Goal: Browse casually

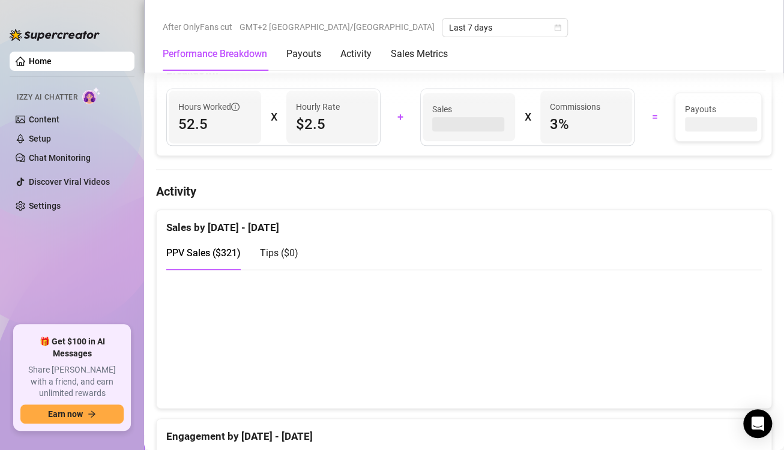
scroll to position [721, 0]
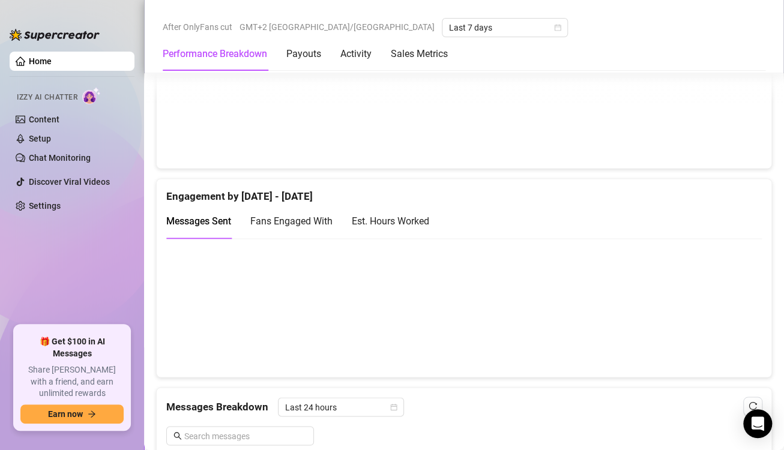
click at [723, 314] on canvas at bounding box center [459, 307] width 586 height 120
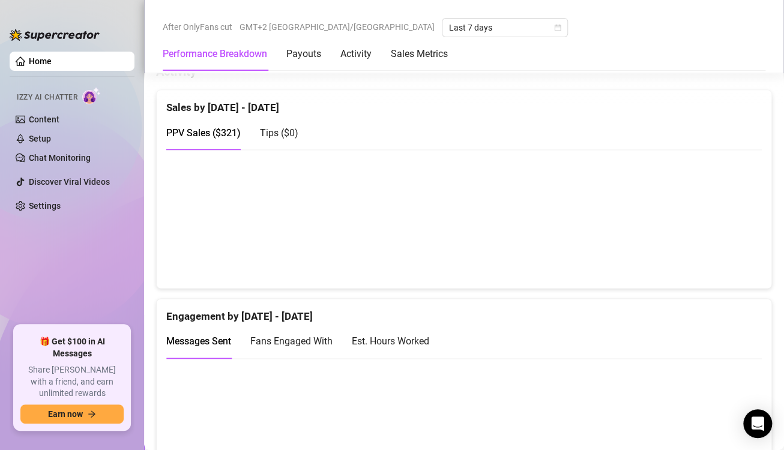
scroll to position [661, 0]
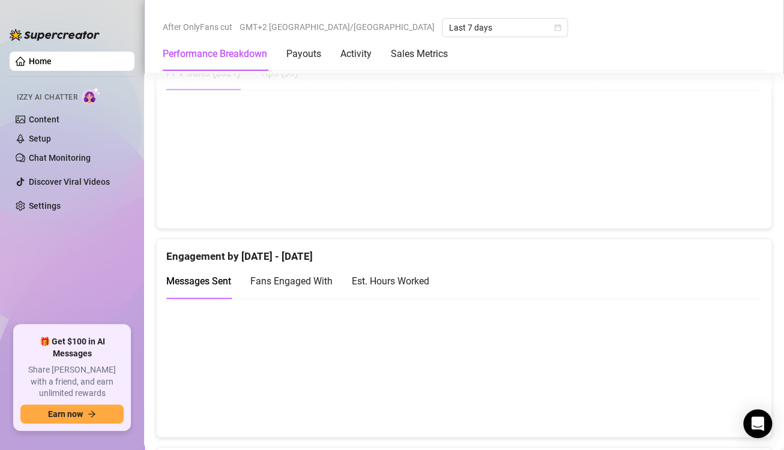
click at [739, 378] on canvas at bounding box center [459, 368] width 586 height 120
click at [726, 375] on canvas at bounding box center [459, 368] width 586 height 120
